Goal: Browse casually

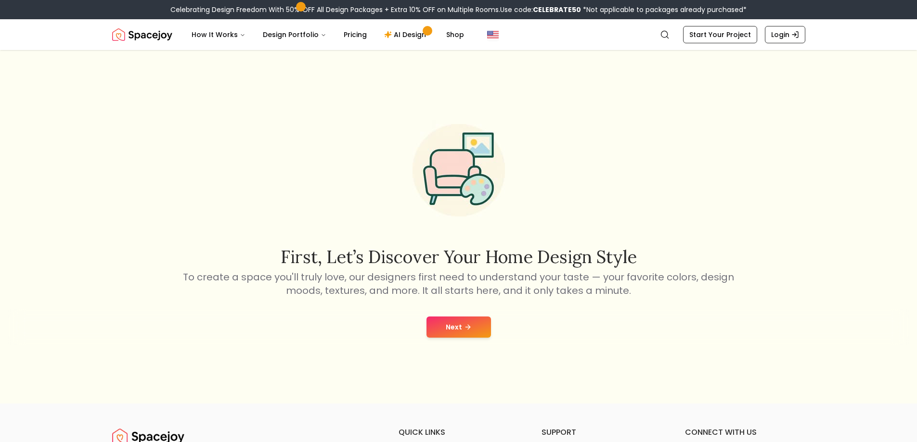
click at [476, 337] on button "Next" at bounding box center [459, 327] width 65 height 21
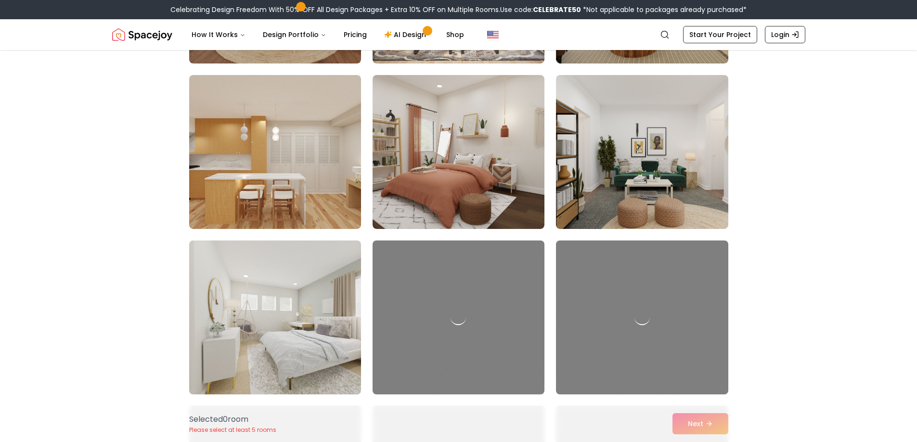
scroll to position [48, 0]
